Goal: Task Accomplishment & Management: Manage account settings

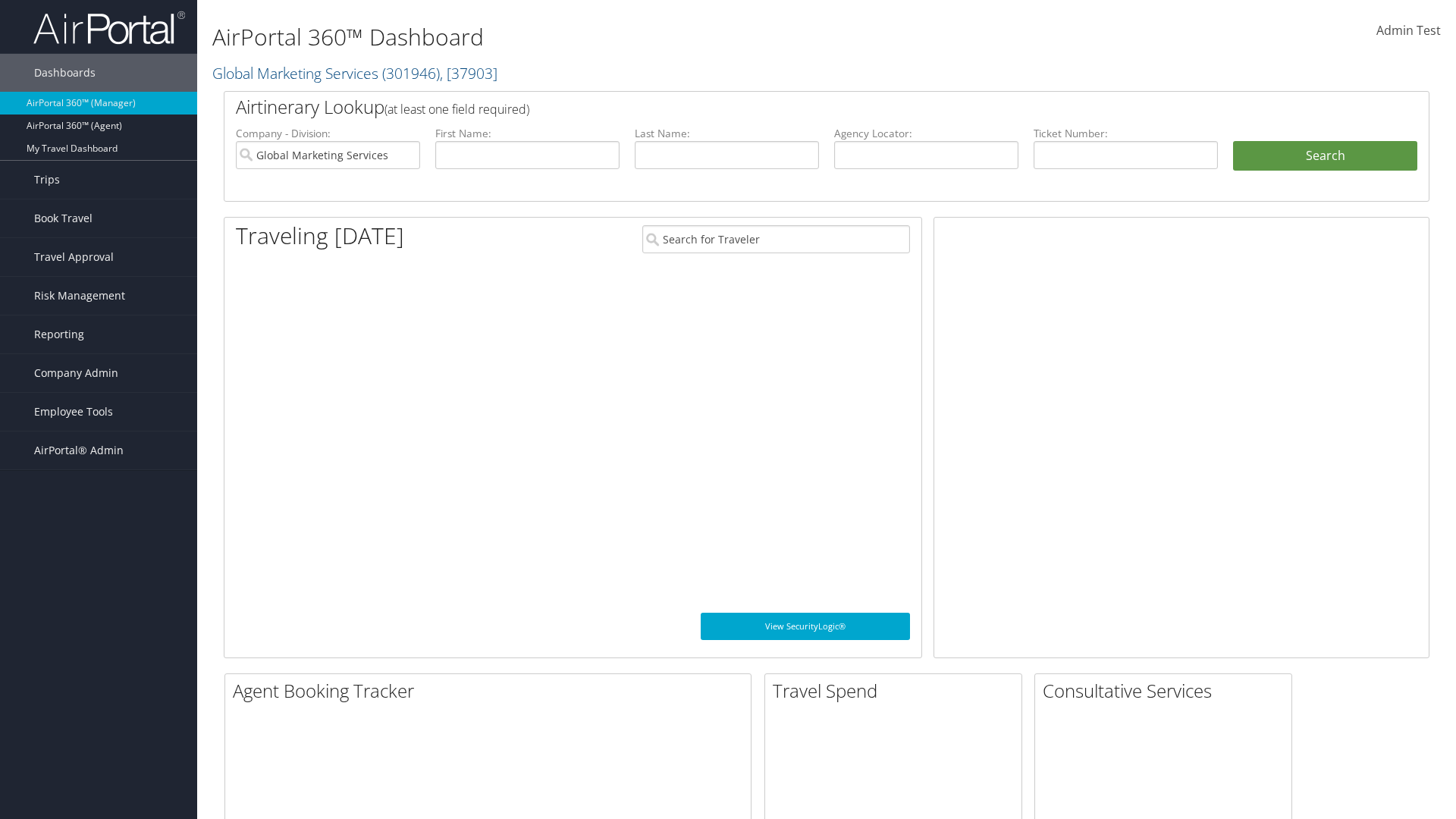
click at [98, 373] on span "Company Admin" at bounding box center [76, 372] width 84 height 38
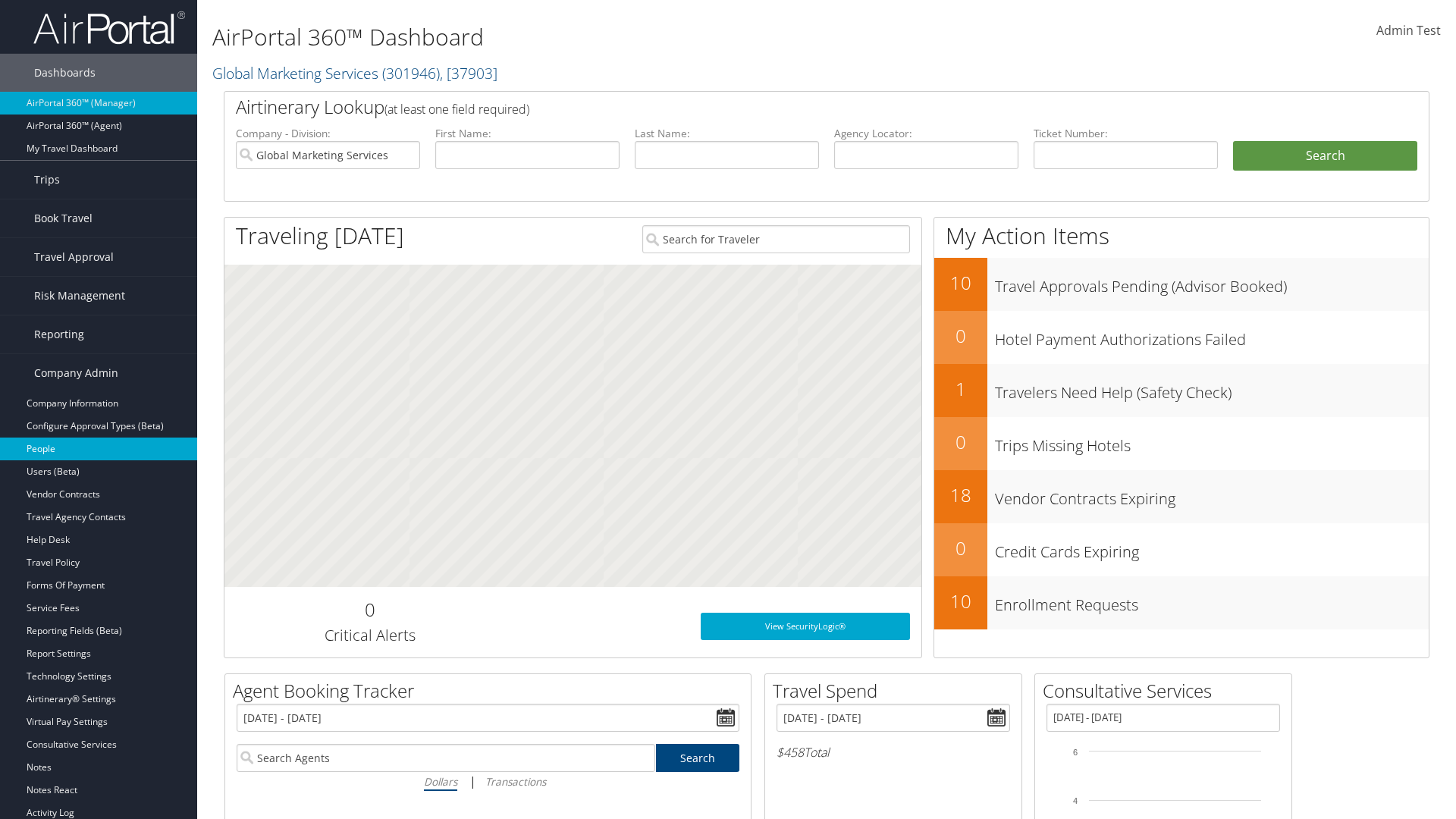
click at [98, 449] on link "People" at bounding box center [98, 449] width 197 height 23
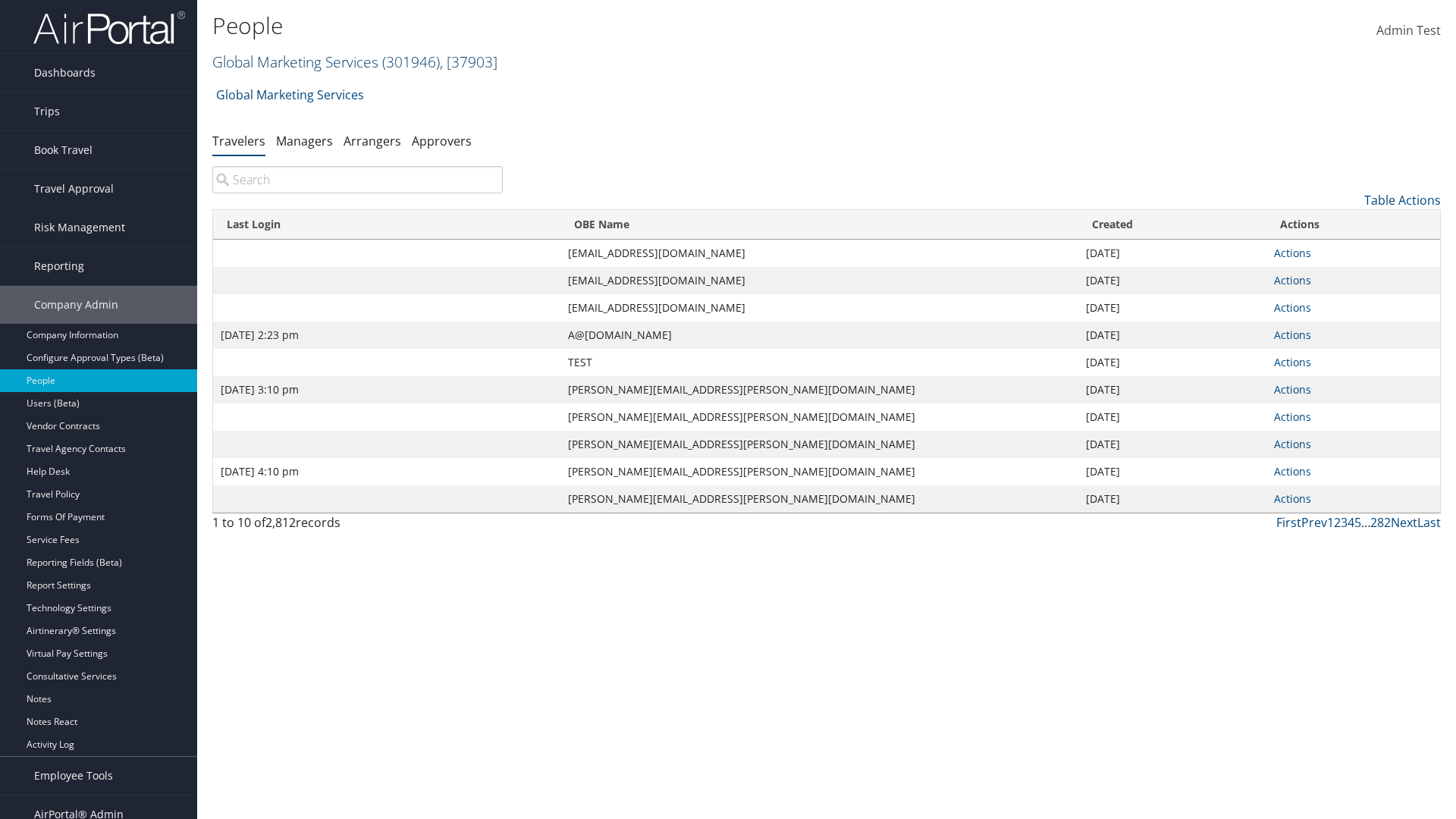
click at [293, 61] on link "Global Marketing Services ( 301946 ) , [ 37903 ]" at bounding box center [355, 61] width 285 height 20
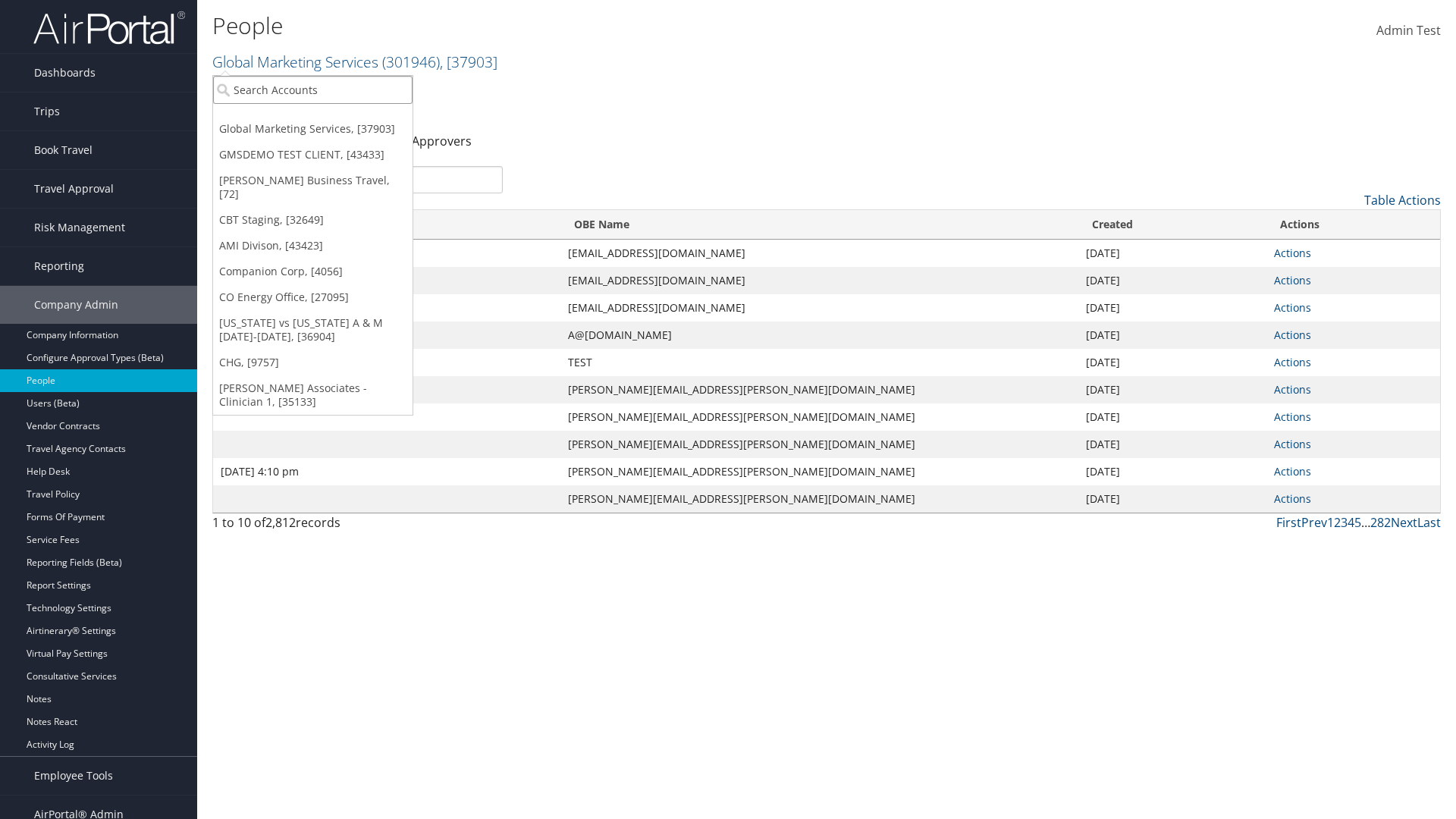
click at [313, 89] on input "search" at bounding box center [313, 89] width 199 height 28
type input "Global Marketing Services"
click at [327, 118] on div "Global Marketing Services (301946), [37903]" at bounding box center [327, 118] width 244 height 13
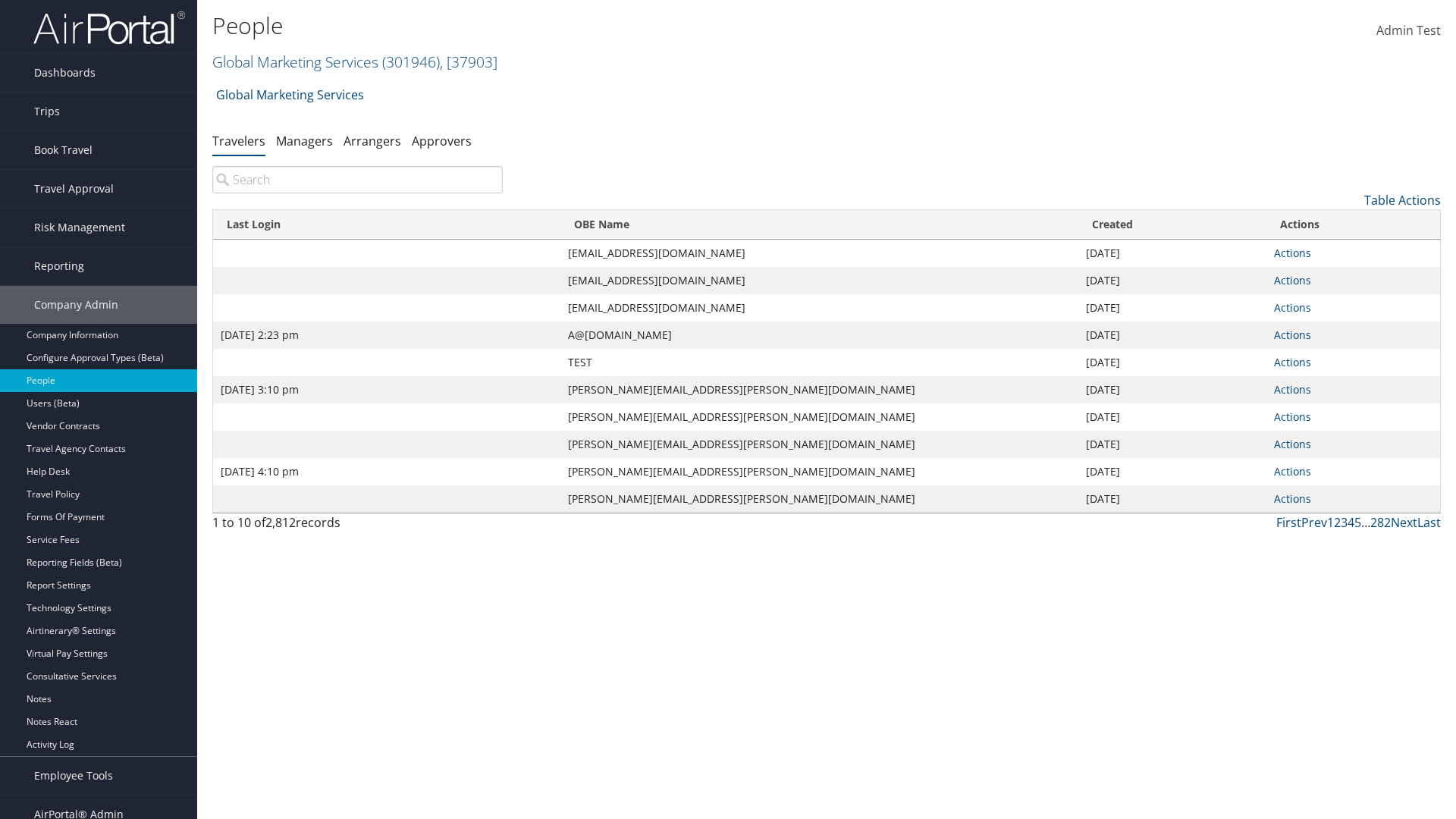
click at [357, 180] on input "search" at bounding box center [358, 180] width 291 height 27
type input "[DATE] 2:23 pm"
